Goal: Task Accomplishment & Management: Complete application form

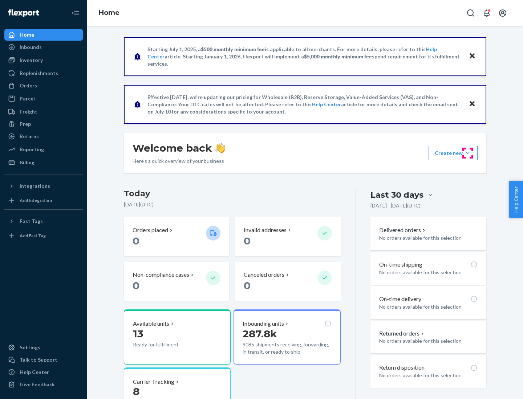
click at [467, 153] on button "Create new Create new inbound Create new order Create new product" at bounding box center [452, 153] width 49 height 15
click at [44, 47] on div "Inbounds" at bounding box center [43, 47] width 77 height 10
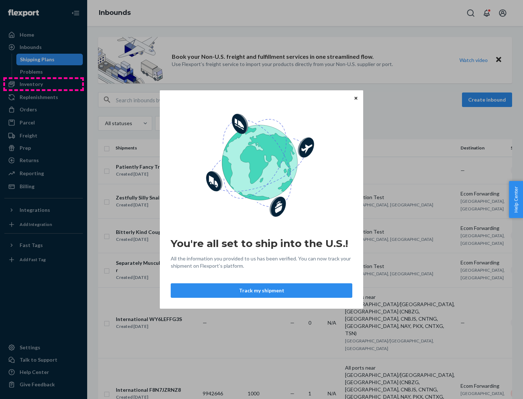
click at [44, 84] on div "You're all set to ship into the U.S.! All the information you provided to us ha…" at bounding box center [261, 199] width 523 height 399
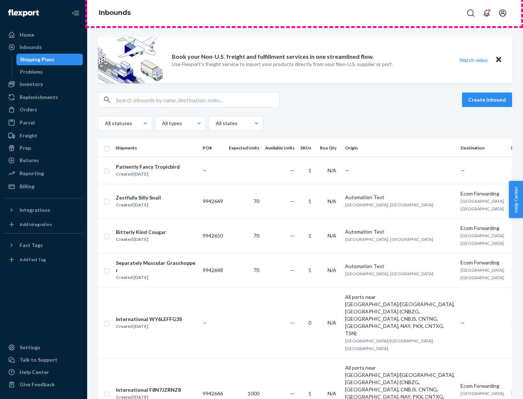
click at [305, 13] on div "Inbounds" at bounding box center [304, 13] width 435 height 26
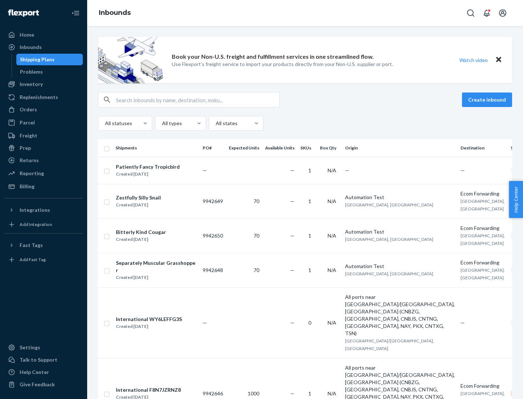
click at [305, 123] on div "All statuses All types All states" at bounding box center [305, 123] width 414 height 15
click at [36, 60] on div "Shipping Plans" at bounding box center [37, 59] width 34 height 7
click at [488, 100] on button "Create inbound" at bounding box center [487, 100] width 50 height 15
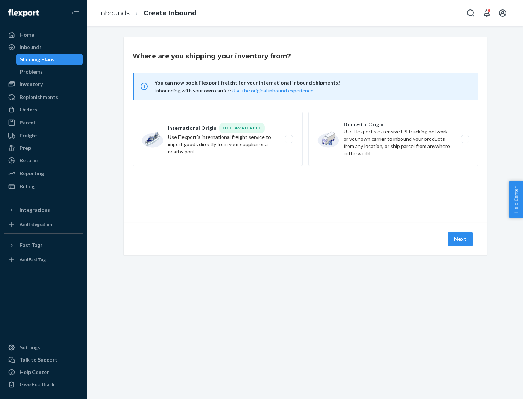
click at [217, 139] on label "International Origin DTC Available Use Flexport's international freight service…" at bounding box center [217, 139] width 170 height 54
click at [288, 139] on input "International Origin DTC Available Use Flexport's international freight service…" at bounding box center [290, 139] width 5 height 5
radio input "true"
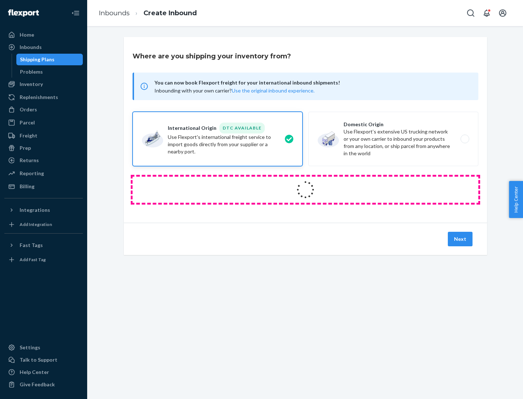
click at [305, 190] on icon at bounding box center [305, 189] width 23 height 23
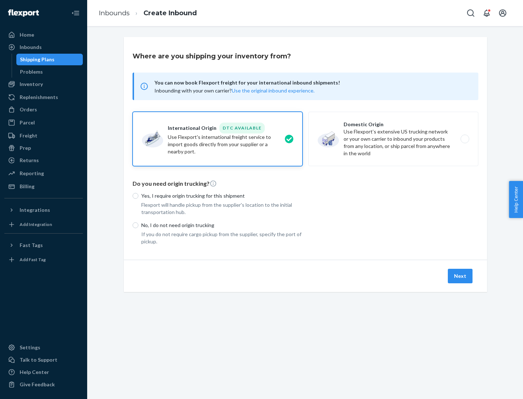
click at [222, 196] on p "Yes, I require origin trucking for this shipment" at bounding box center [221, 195] width 161 height 7
click at [138, 196] on input "Yes, I require origin trucking for this shipment" at bounding box center [135, 196] width 6 height 6
radio input "true"
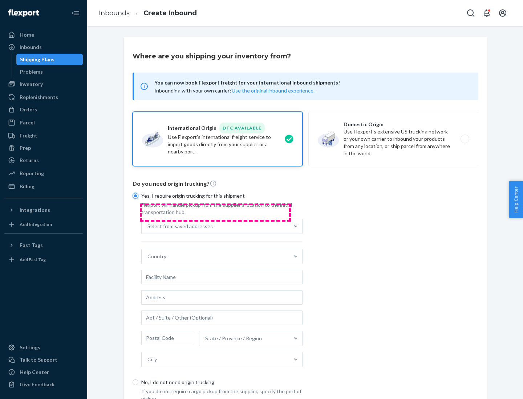
scroll to position [14, 0]
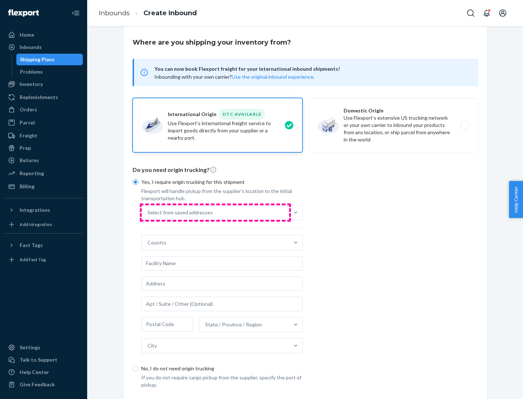
click at [215, 212] on div "Select from saved addresses" at bounding box center [215, 212] width 147 height 15
click at [148, 212] on input "Select from saved addresses" at bounding box center [147, 212] width 1 height 7
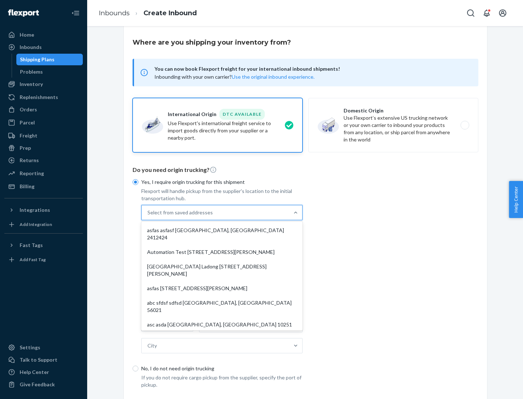
scroll to position [32, 0]
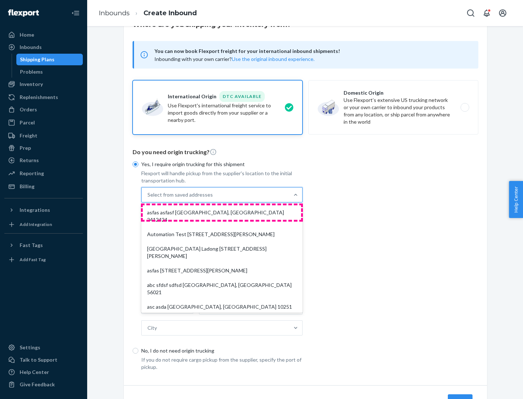
click at [222, 212] on div "asfas asfasf [GEOGRAPHIC_DATA], [GEOGRAPHIC_DATA] 2412424" at bounding box center [222, 216] width 158 height 22
click at [148, 198] on input "option asfas asfasf [GEOGRAPHIC_DATA], [GEOGRAPHIC_DATA] 2412424 focused, 1 of …" at bounding box center [147, 194] width 1 height 7
type input "asfas"
type input "asfasf"
type input "2412424"
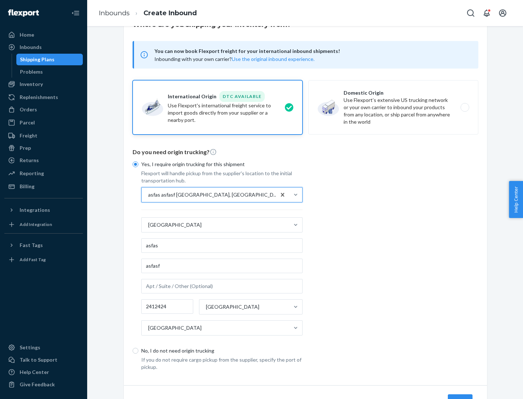
scroll to position [67, 0]
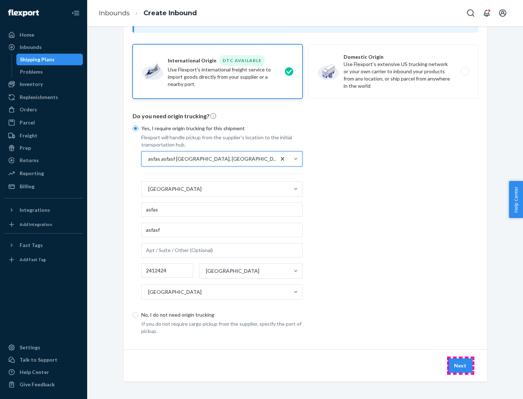
click at [460, 365] on button "Next" at bounding box center [459, 366] width 25 height 15
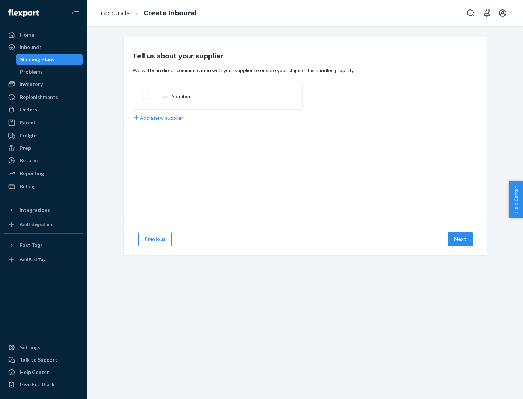
click at [217, 96] on label "Test Supplier" at bounding box center [217, 96] width 170 height 27
click at [146, 96] on input "Test Supplier" at bounding box center [144, 96] width 5 height 5
radio input "true"
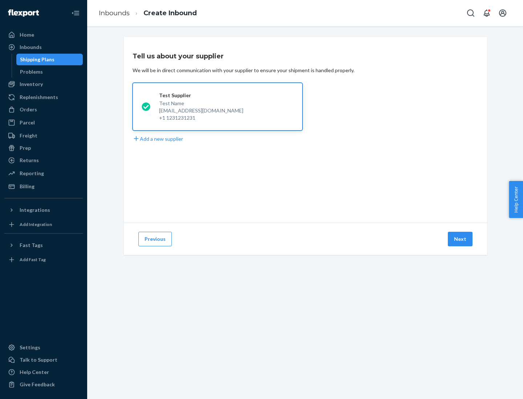
click at [460, 239] on button "Next" at bounding box center [459, 239] width 25 height 15
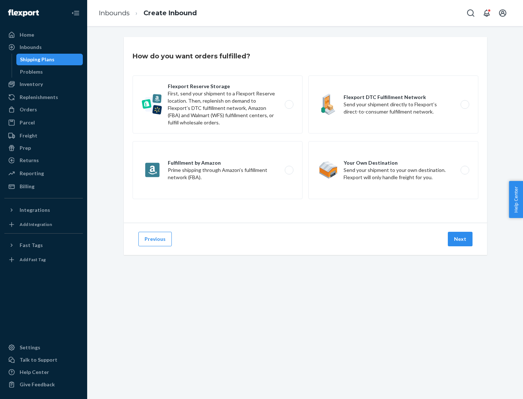
click at [217, 170] on label "Fulfillment by Amazon Prime shipping through Amazon’s fulfillment network (FBA)." at bounding box center [217, 170] width 170 height 58
click at [288, 170] on input "Fulfillment by Amazon Prime shipping through Amazon’s fulfillment network (FBA)." at bounding box center [290, 170] width 5 height 5
radio input "true"
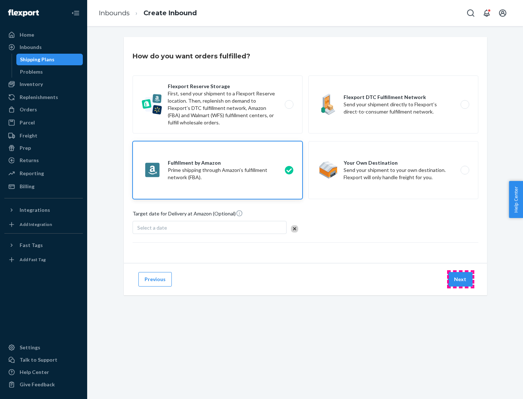
click at [460, 279] on button "Next" at bounding box center [459, 279] width 25 height 15
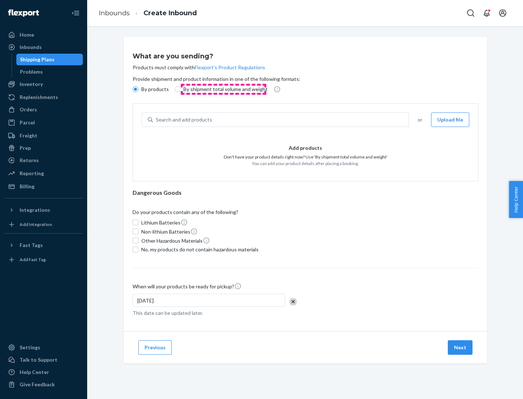
click at [223, 89] on p "By shipment total volume and weight" at bounding box center [225, 89] width 84 height 7
click at [180, 89] on input "By shipment total volume and weight" at bounding box center [178, 89] width 6 height 6
radio input "true"
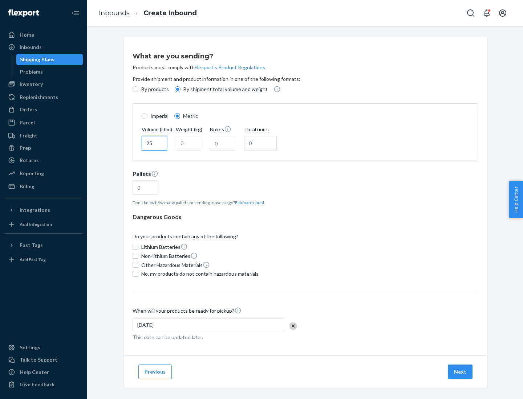
type input "25"
type input "100"
type input "50"
type input "500"
click at [248, 202] on button "Estimate count" at bounding box center [249, 203] width 29 height 6
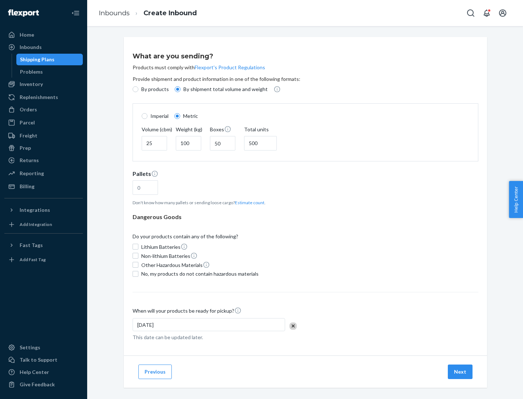
type input "16"
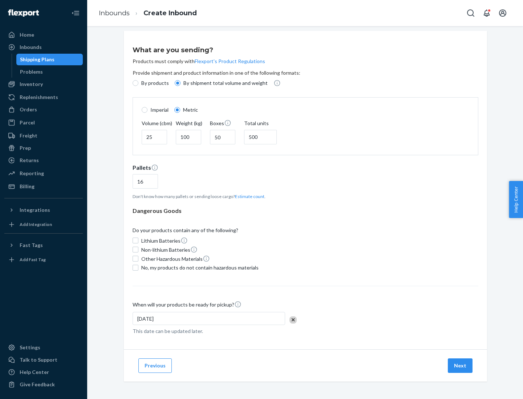
click at [198, 267] on span "No, my products do not contain hazardous materials" at bounding box center [199, 267] width 117 height 7
click at [138, 267] on input "No, my products do not contain hazardous materials" at bounding box center [135, 268] width 6 height 6
checkbox input "true"
click at [460, 365] on button "Next" at bounding box center [459, 366] width 25 height 15
